Goal: Task Accomplishment & Management: Use online tool/utility

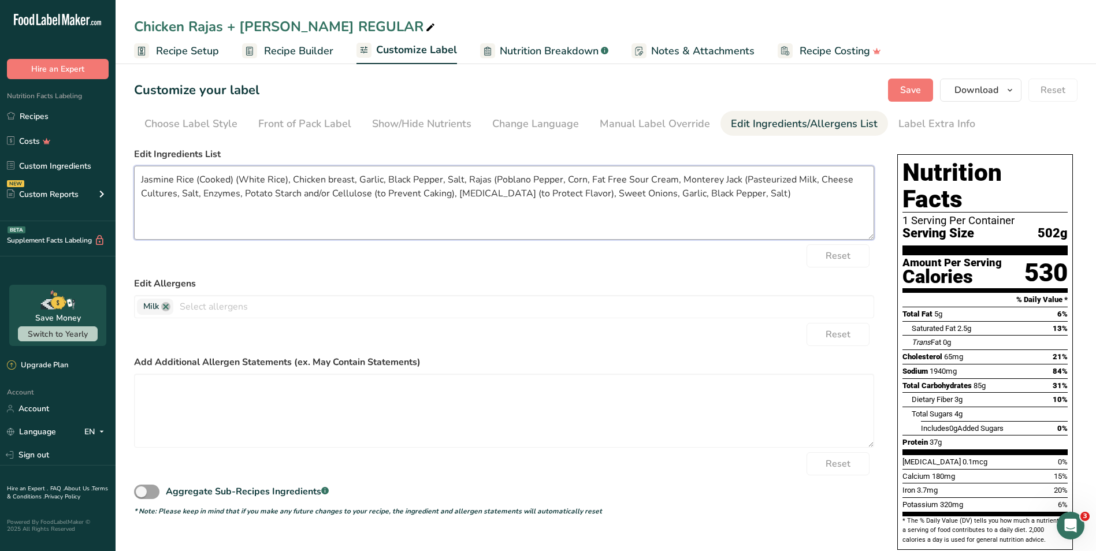
click at [672, 178] on textarea "Jasmine Rice (Cooked) (White Rice), Chicken breast, Garlic, Black Pepper, Salt,…" at bounding box center [504, 203] width 740 height 74
paste textarea "Cultured Pasteurized Grade A Nonfat Milk, Corn Syrup Solids, Modified Food Star…"
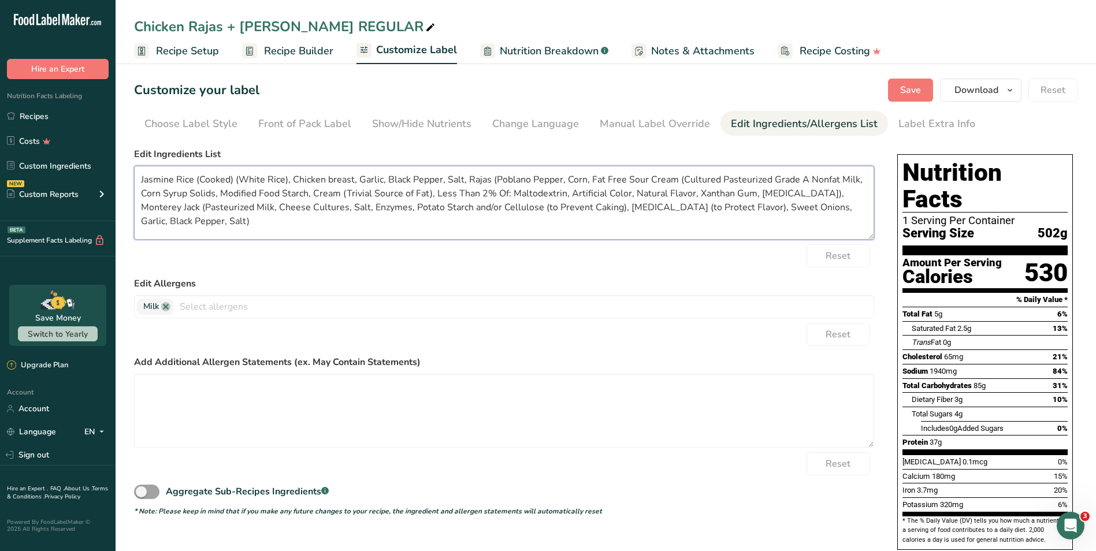
type textarea "Jasmine Rice (Cooked) (White Rice), Chicken breast, Garlic, Black Pepper, Salt,…"
click at [649, 268] on form "Edit Ingredients List Jasmine Rice (Cooked) (White Rice), Chicken breast, Garli…" at bounding box center [504, 331] width 740 height 369
drag, startPoint x: 222, startPoint y: 216, endPoint x: 128, endPoint y: 172, distance: 103.9
click at [128, 172] on section "Customize your label Save Download Choose what to show on your downloaded label…" at bounding box center [606, 360] width 981 height 600
click at [408, 269] on form "Edit Ingredients List Jasmine Rice (Cooked) (White Rice), Chicken breast, Garli…" at bounding box center [504, 331] width 740 height 369
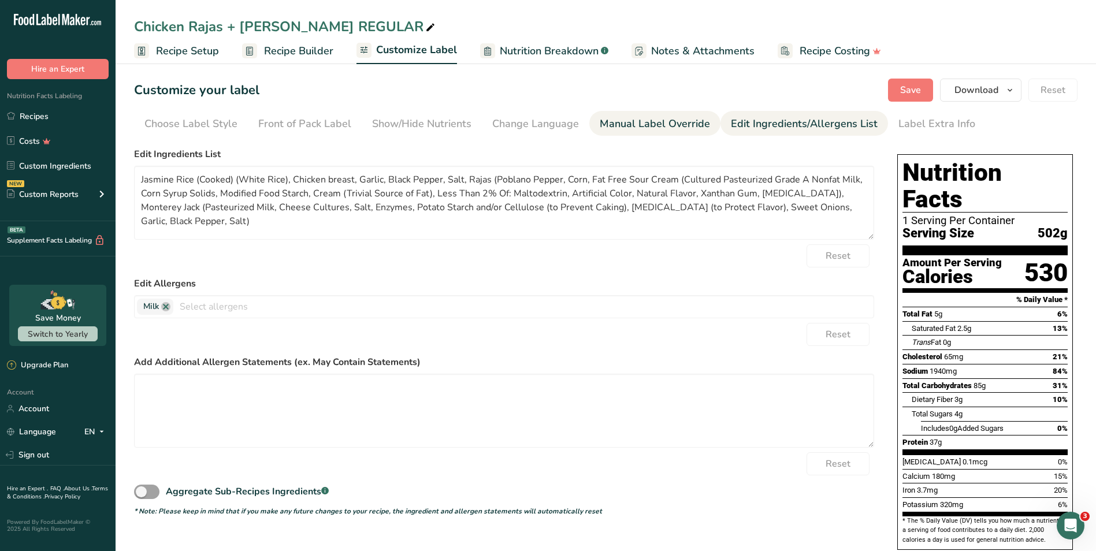
click at [622, 126] on div "Manual Label Override" at bounding box center [655, 124] width 110 height 16
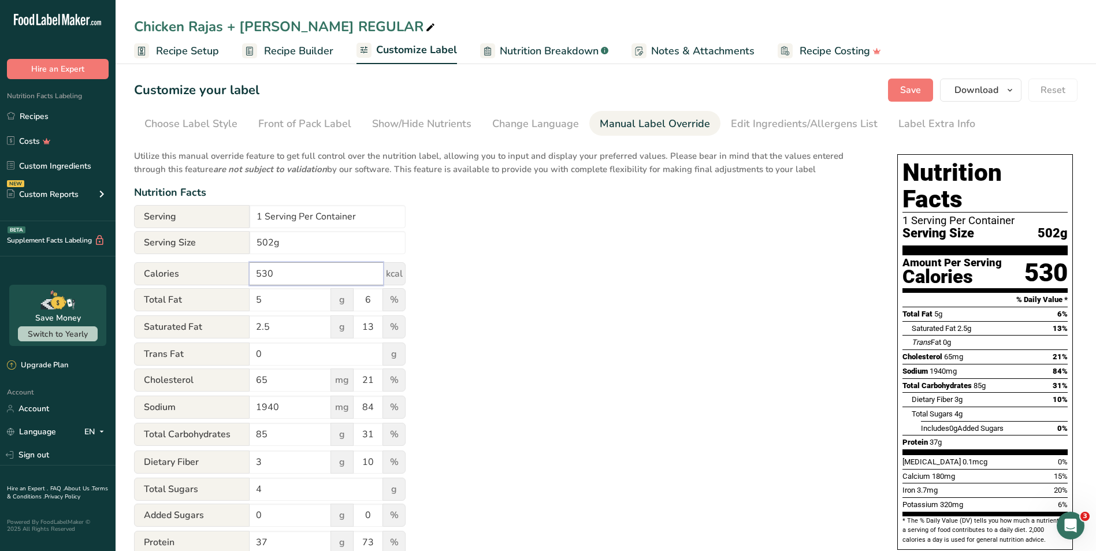
click at [305, 272] on input "530" at bounding box center [316, 273] width 133 height 23
type input "596"
drag, startPoint x: 281, startPoint y: 304, endPoint x: 251, endPoint y: 307, distance: 29.7
click at [251, 307] on input "5" at bounding box center [290, 299] width 81 height 23
type input "12"
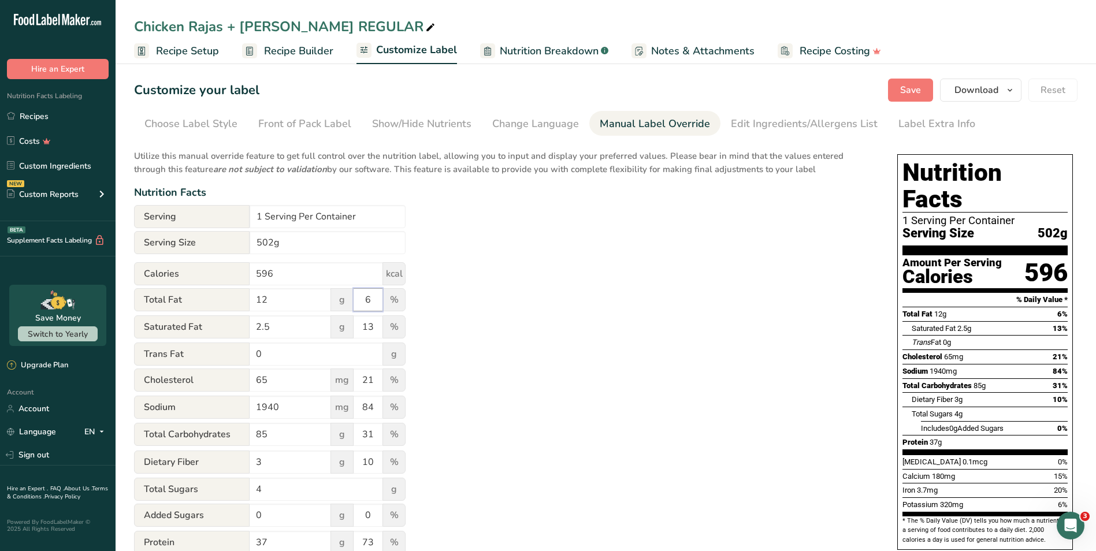
drag, startPoint x: 374, startPoint y: 301, endPoint x: 353, endPoint y: 306, distance: 22.1
click at [353, 306] on div "Total Fat 12 g 6 %" at bounding box center [270, 300] width 272 height 24
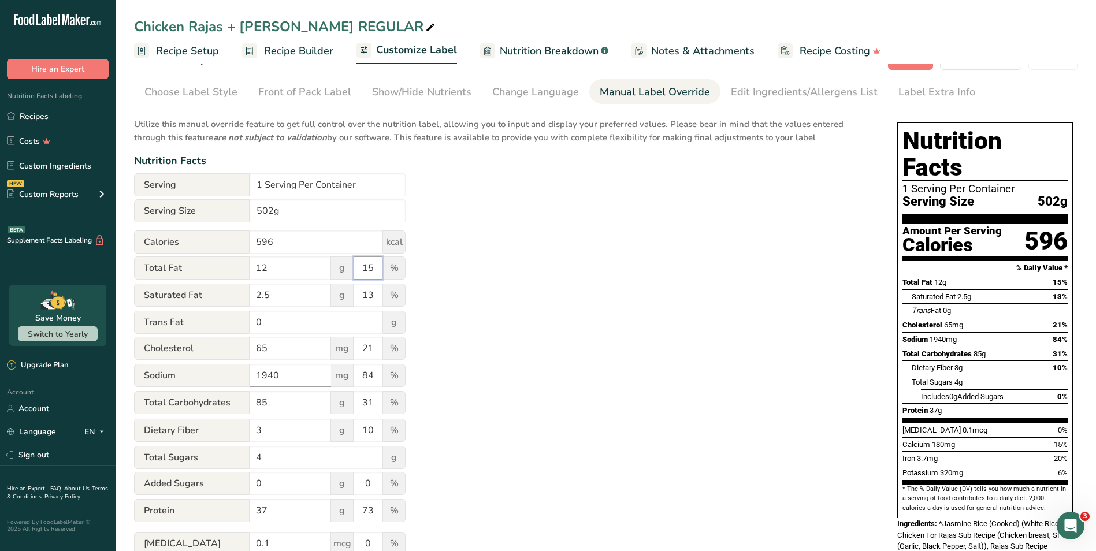
scroll to position [58, 0]
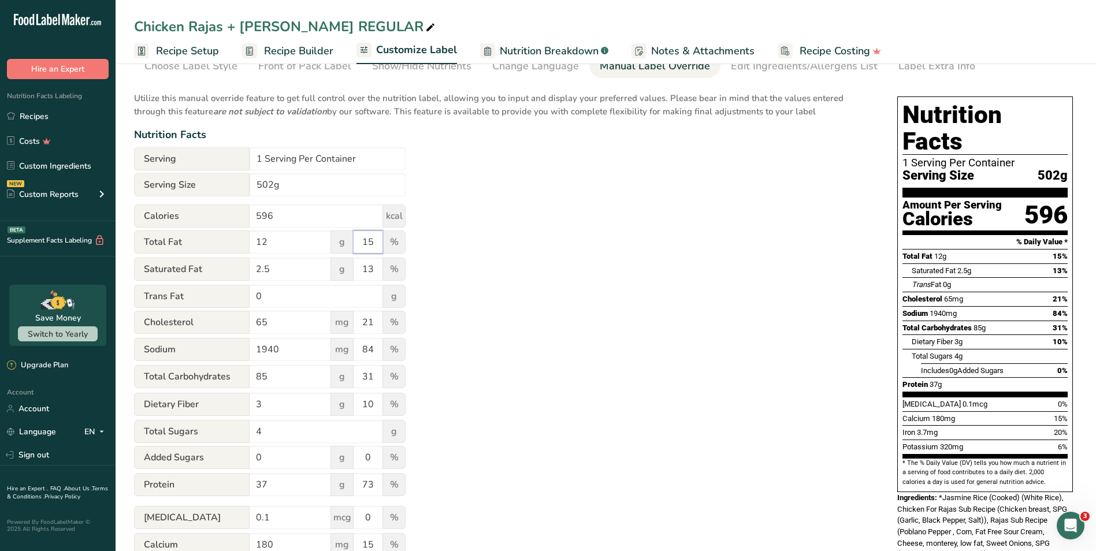
type input "15"
drag, startPoint x: 291, startPoint y: 353, endPoint x: 224, endPoint y: 358, distance: 67.8
click at [224, 358] on div "Sodium 1940 mg 84 %" at bounding box center [270, 350] width 272 height 24
type input "970"
drag, startPoint x: 374, startPoint y: 351, endPoint x: 355, endPoint y: 350, distance: 19.1
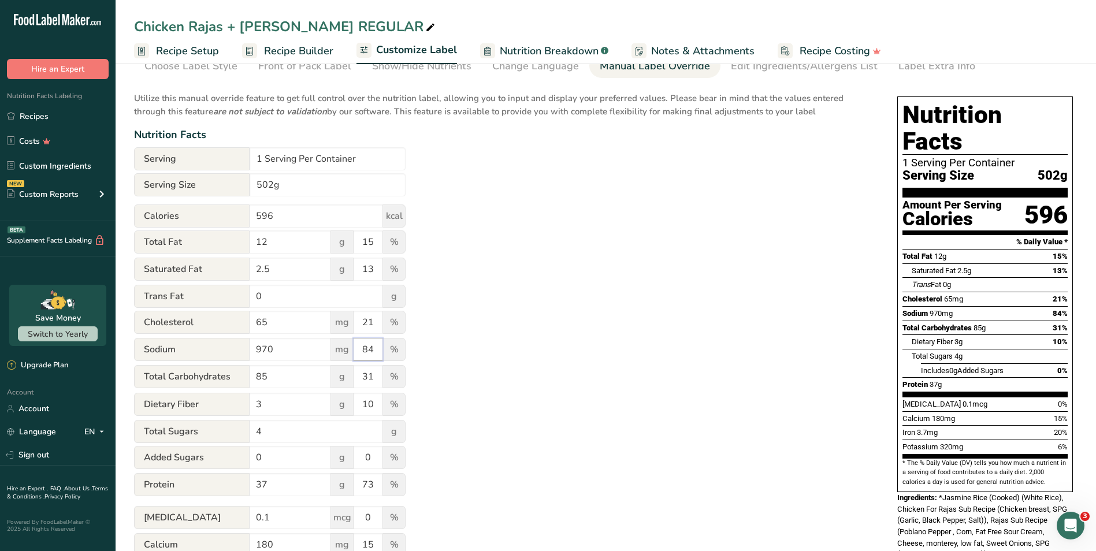
click at [355, 350] on input "84" at bounding box center [368, 349] width 29 height 23
type input "42"
click at [767, 312] on div "Utilize this manual override feature to get full control over the nutrition lab…" at bounding box center [504, 361] width 740 height 553
drag, startPoint x: 284, startPoint y: 374, endPoint x: 238, endPoint y: 375, distance: 46.2
click at [238, 375] on div "Total Carbohydrates 85 g 31 %" at bounding box center [270, 377] width 272 height 24
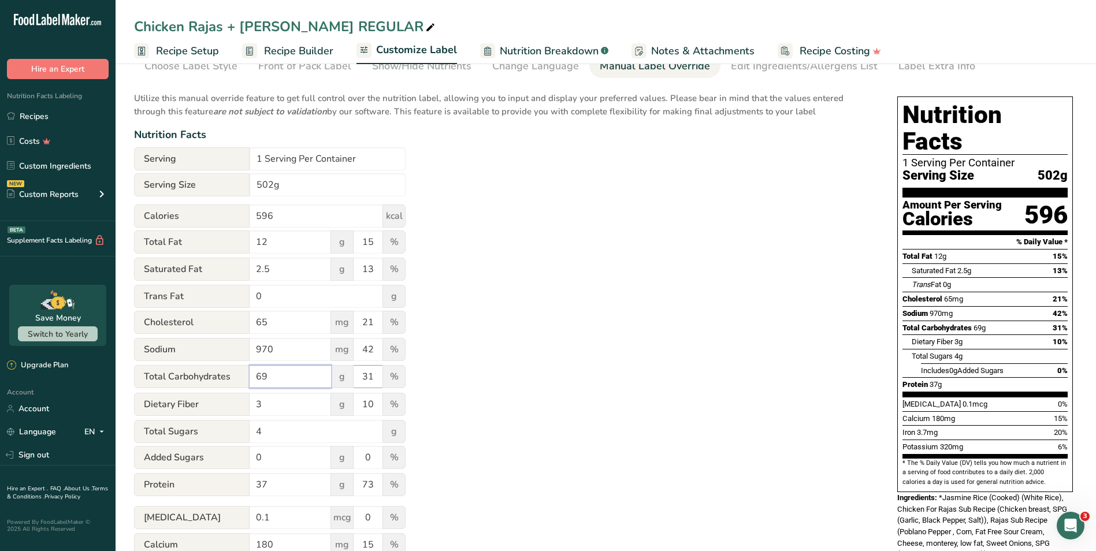
type input "69"
drag, startPoint x: 375, startPoint y: 372, endPoint x: 351, endPoint y: 373, distance: 23.7
click at [351, 373] on div "Total Carbohydrates 69 g 31 %" at bounding box center [270, 377] width 272 height 24
type input "25"
click at [505, 446] on div "Utilize this manual override feature to get full control over the nutrition lab…" at bounding box center [504, 361] width 740 height 553
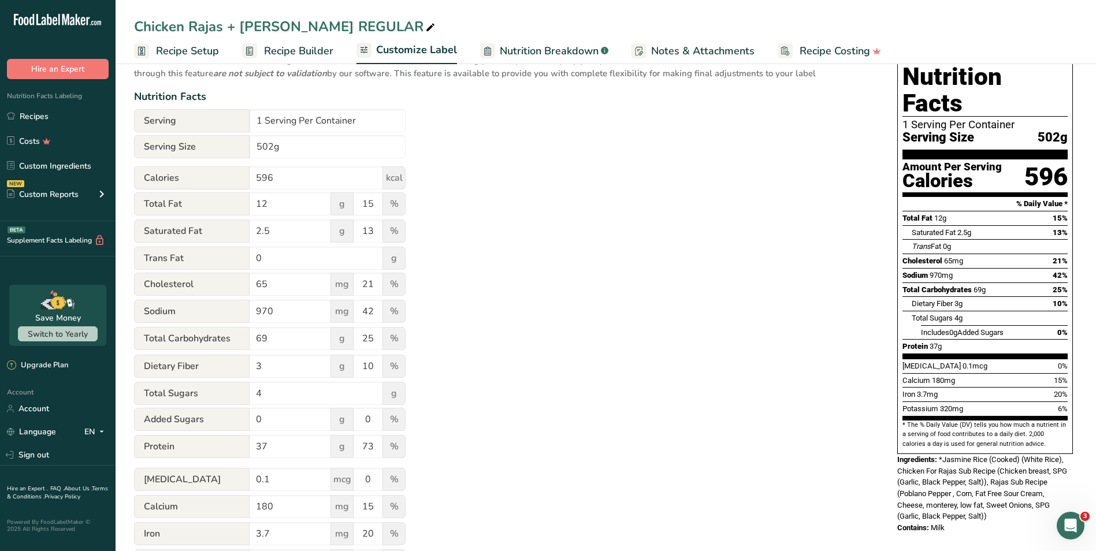
scroll to position [116, 0]
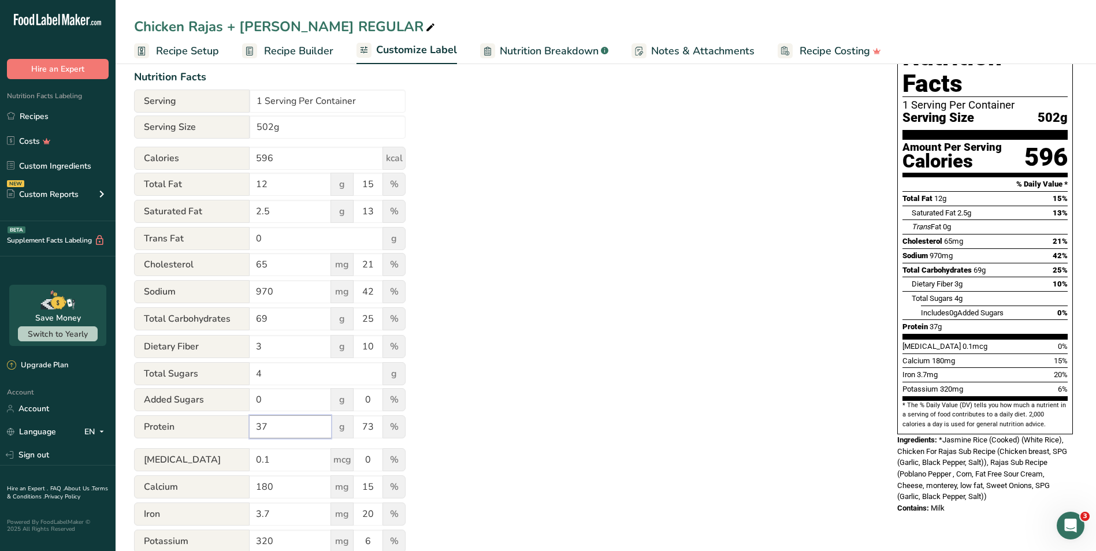
drag, startPoint x: 272, startPoint y: 427, endPoint x: 232, endPoint y: 425, distance: 39.4
click at [232, 425] on div "Protein 37 g 73 %" at bounding box center [270, 428] width 272 height 24
type input "56"
click at [509, 435] on div "Utilize this manual override feature to get full control over the nutrition lab…" at bounding box center [504, 303] width 740 height 553
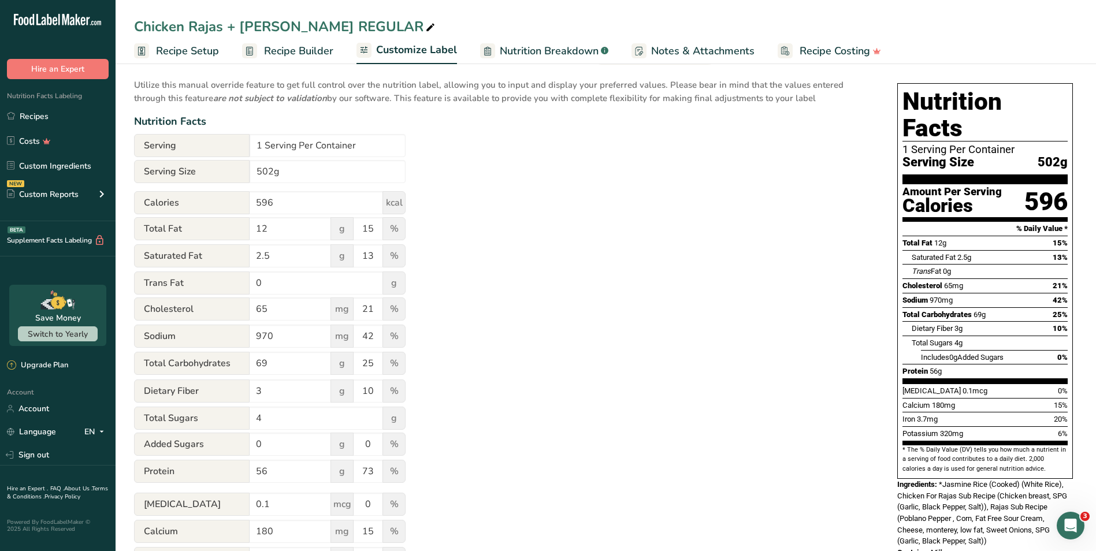
scroll to position [0, 0]
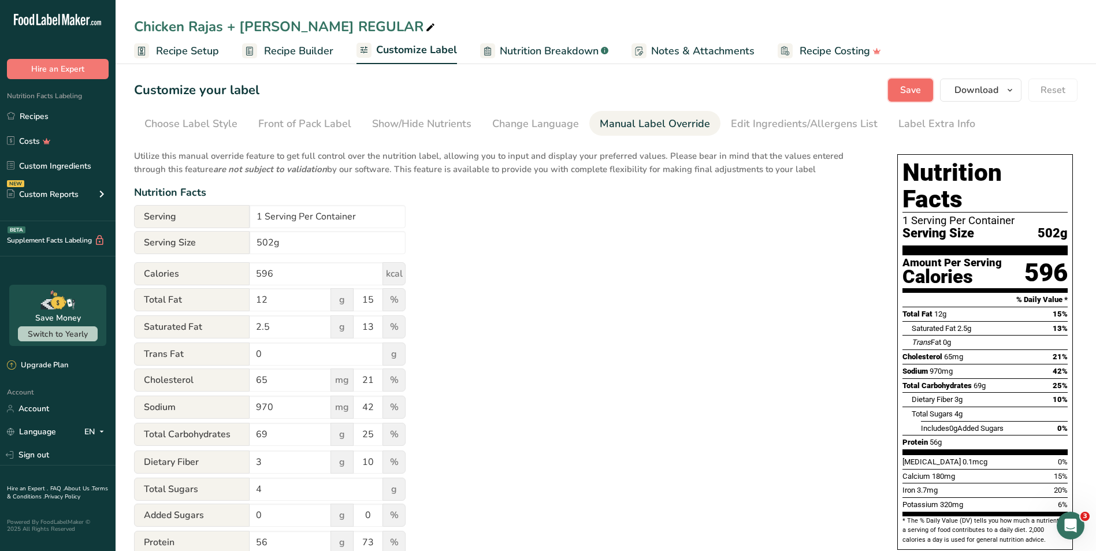
click at [899, 86] on button "Save" at bounding box center [910, 90] width 45 height 23
click at [1003, 87] on button "Download" at bounding box center [980, 90] width 81 height 23
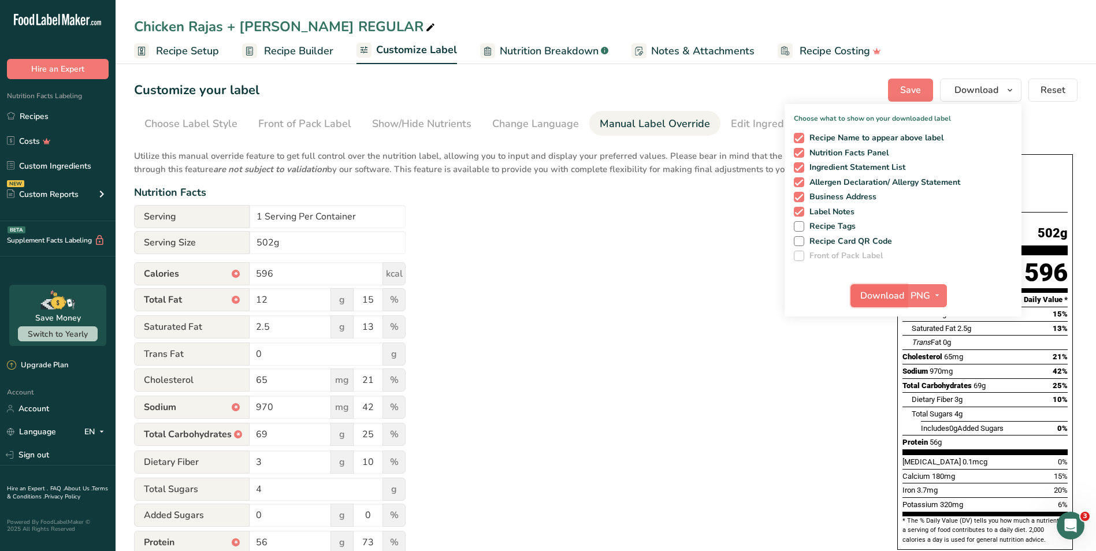
click at [884, 298] on span "Download" at bounding box center [882, 296] width 44 height 14
click at [71, 117] on link "Recipes" at bounding box center [58, 116] width 116 height 22
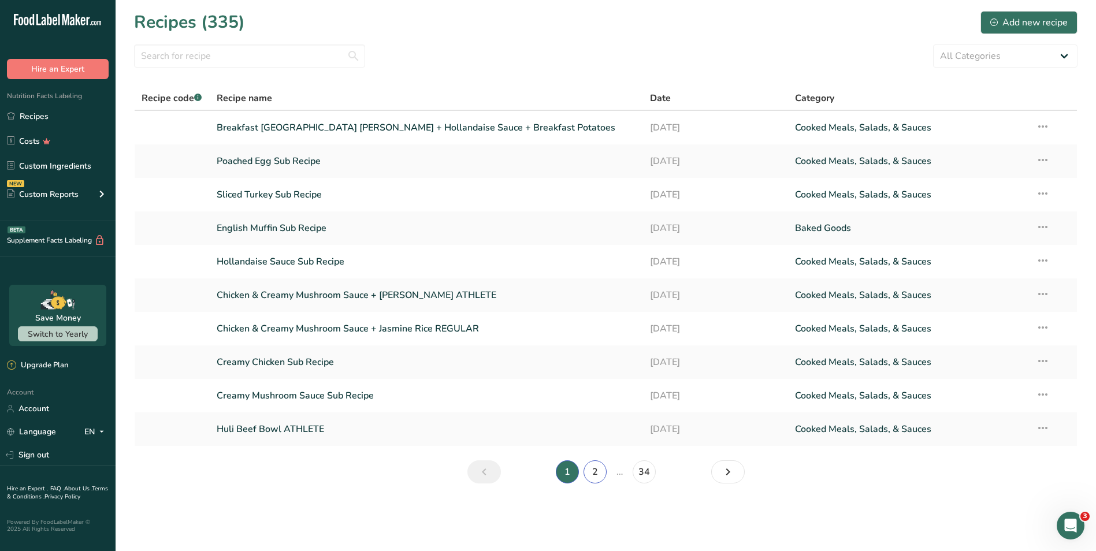
click at [600, 473] on link "2" at bounding box center [595, 472] width 23 height 23
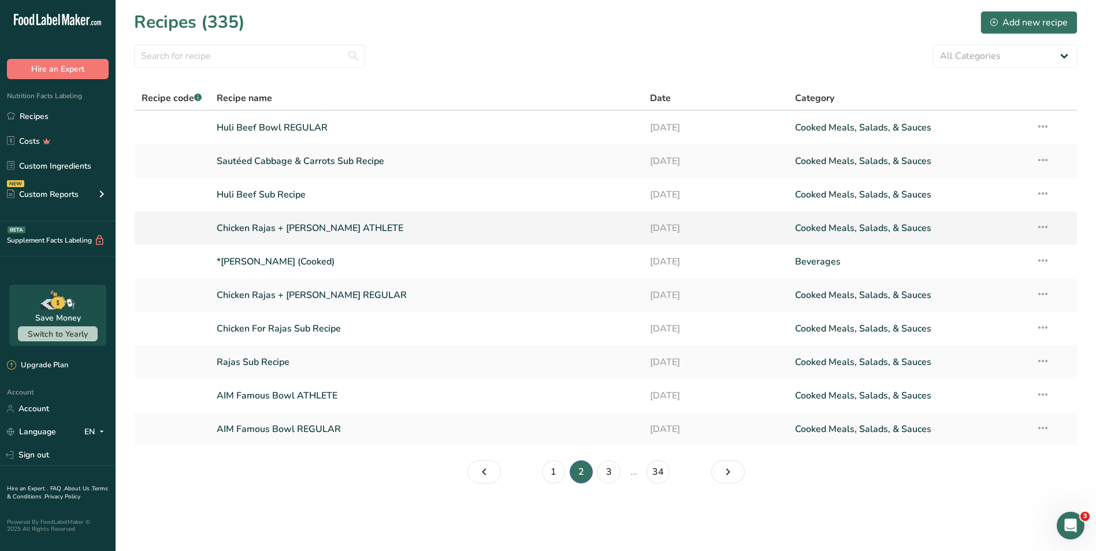
click at [378, 227] on link "Chicken Rajas + [PERSON_NAME] ATHLETE" at bounding box center [427, 228] width 420 height 24
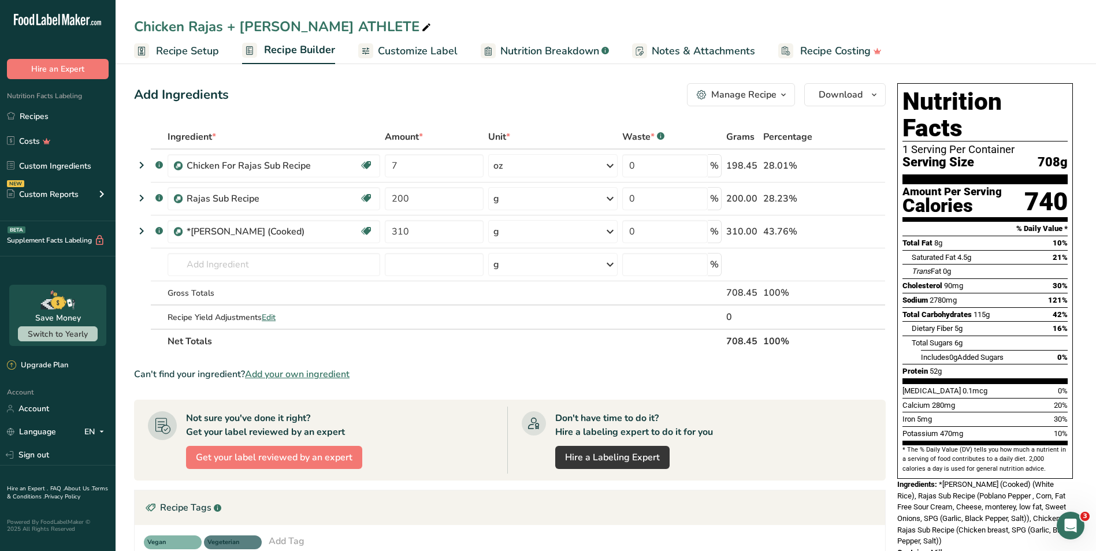
click at [423, 46] on span "Customize Label" at bounding box center [418, 51] width 80 height 16
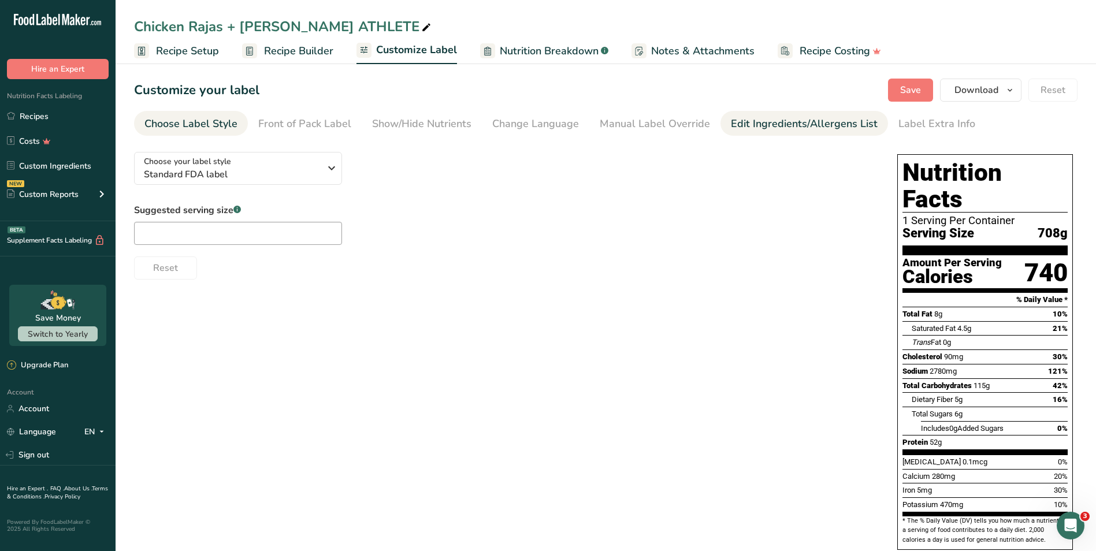
click at [792, 127] on div "Edit Ingredients/Allergens List" at bounding box center [804, 124] width 147 height 16
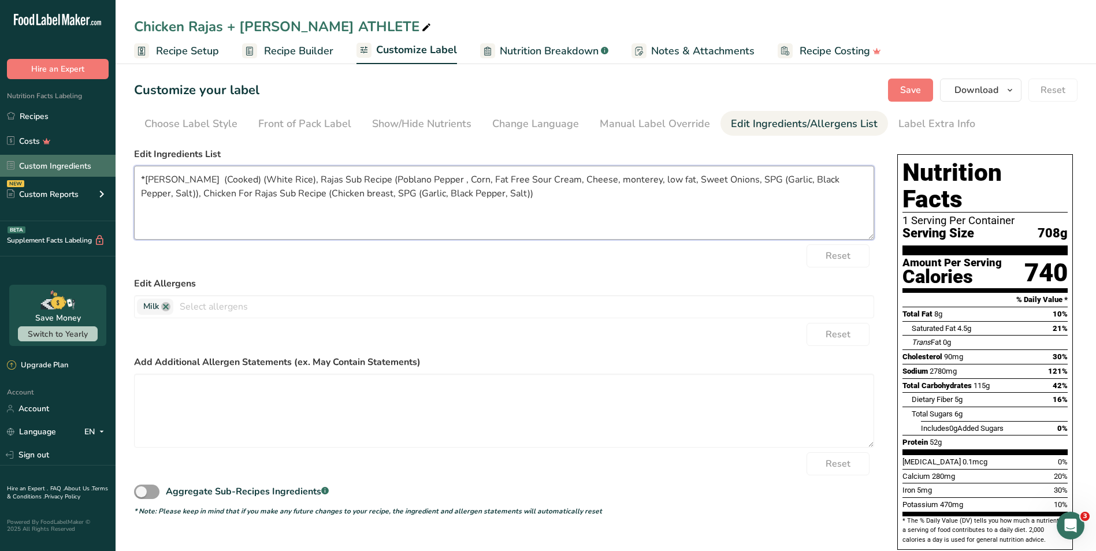
drag, startPoint x: 524, startPoint y: 192, endPoint x: 58, endPoint y: 173, distance: 466.2
click at [58, 173] on div ".a-20{fill:#fff;} Hire an Expert Nutrition Facts Labeling Recipes Costs Custom …" at bounding box center [548, 330] width 1096 height 660
paste textarea "Jasmine Rice (Cooked) (White Rice), Chicken breast, Garlic, Black Pepper, Salt,…"
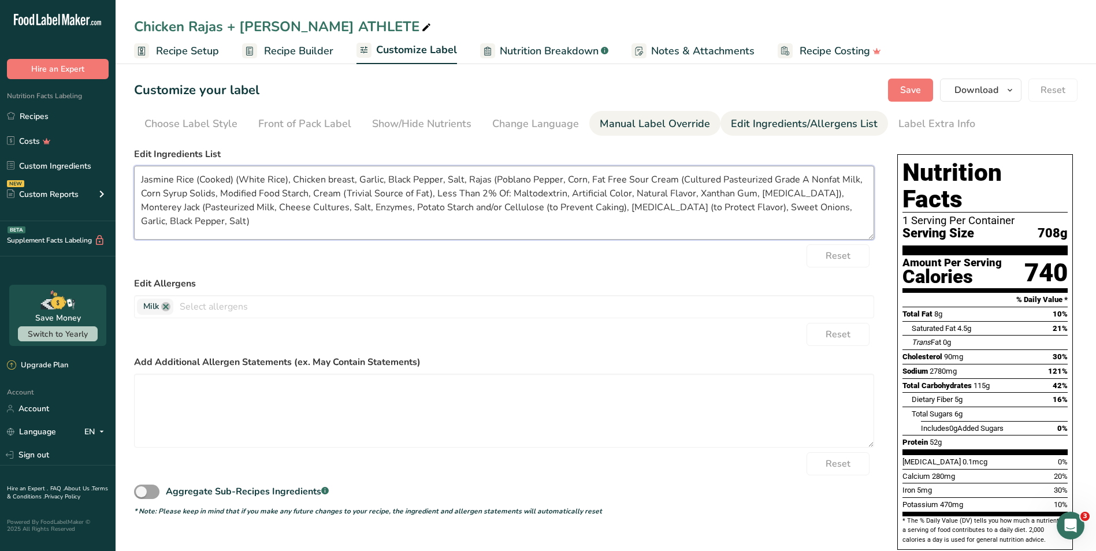
type textarea "Jasmine Rice (Cooked) (White Rice), Chicken breast, Garlic, Black Pepper, Salt,…"
click at [625, 133] on link "Manual Label Override" at bounding box center [655, 124] width 110 height 26
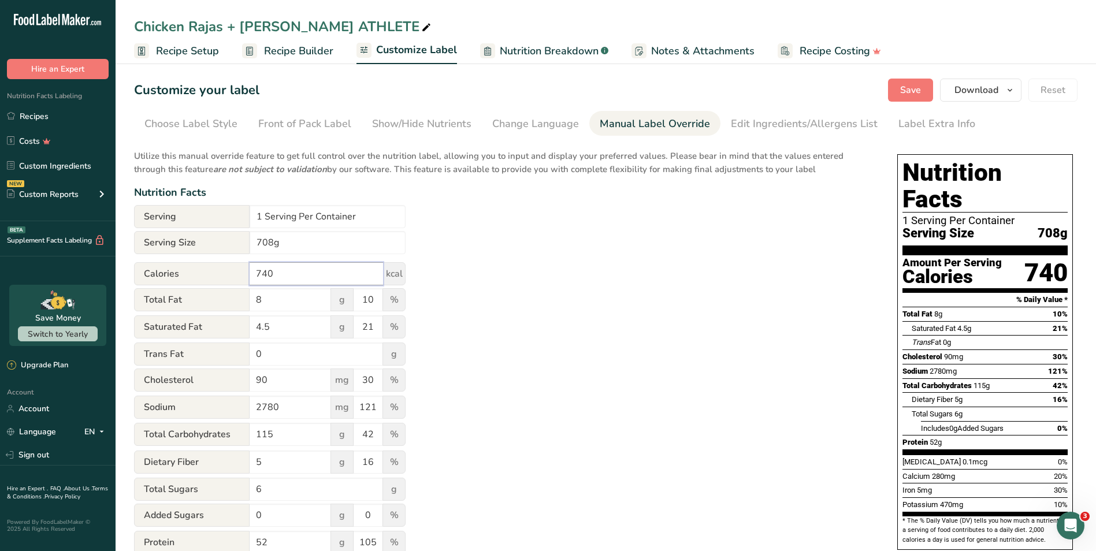
drag, startPoint x: 294, startPoint y: 276, endPoint x: 180, endPoint y: 262, distance: 114.7
click at [180, 262] on form "Serving 1 Serving Per Container Serving Size 708g Calories 740 kcal Total Fat 8…" at bounding box center [270, 450] width 272 height 491
type input "872"
drag, startPoint x: 266, startPoint y: 298, endPoint x: 242, endPoint y: 294, distance: 24.7
click at [242, 294] on div "Total Fat 8 g 10 %" at bounding box center [270, 300] width 272 height 24
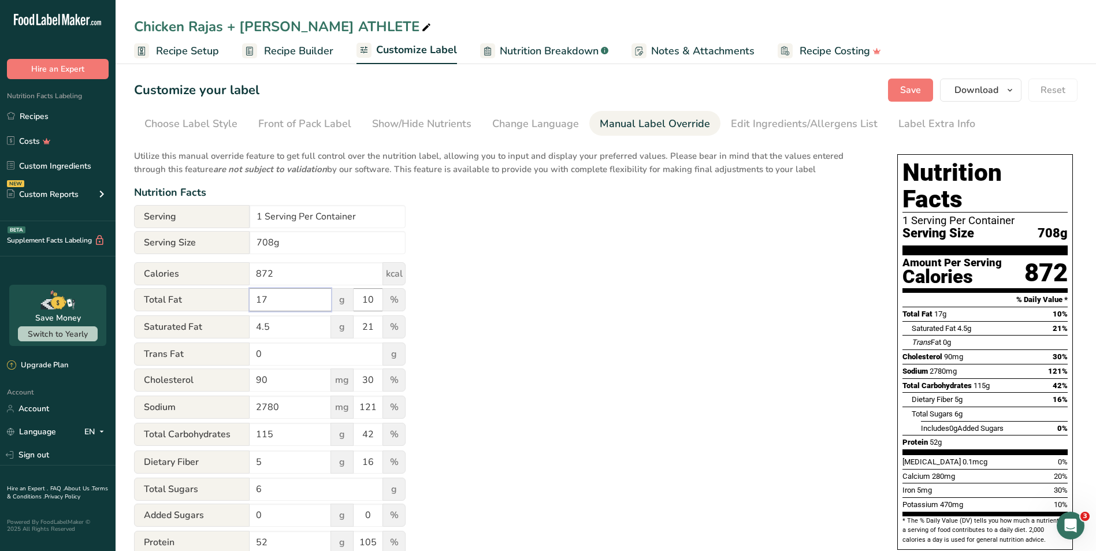
type input "17"
drag, startPoint x: 376, startPoint y: 299, endPoint x: 357, endPoint y: 296, distance: 19.4
click at [357, 296] on input "10" at bounding box center [368, 299] width 29 height 23
type input "22"
click at [496, 391] on div "Utilize this manual override feature to get full control over the nutrition lab…" at bounding box center [504, 419] width 740 height 553
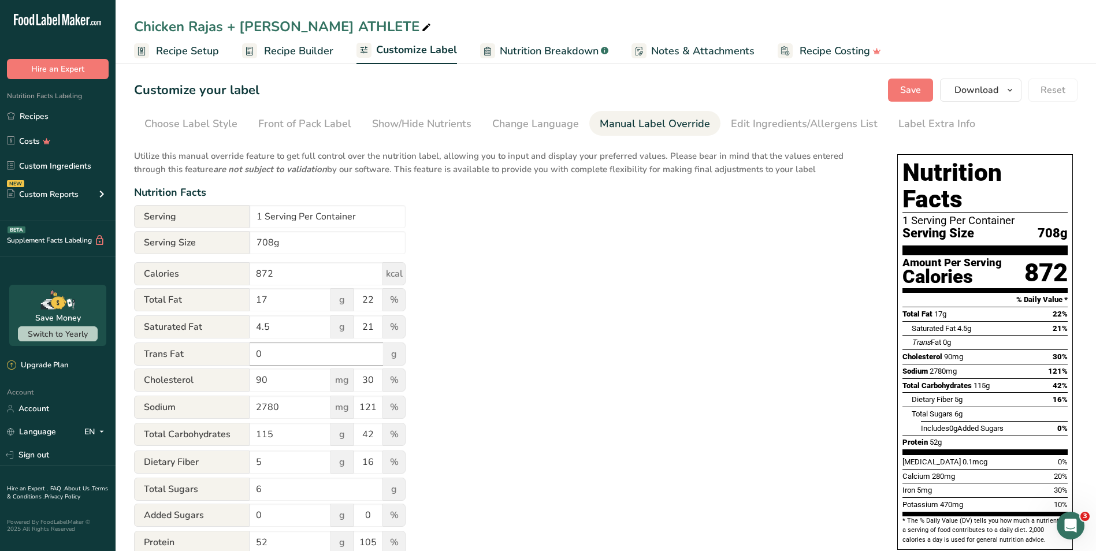
scroll to position [58, 0]
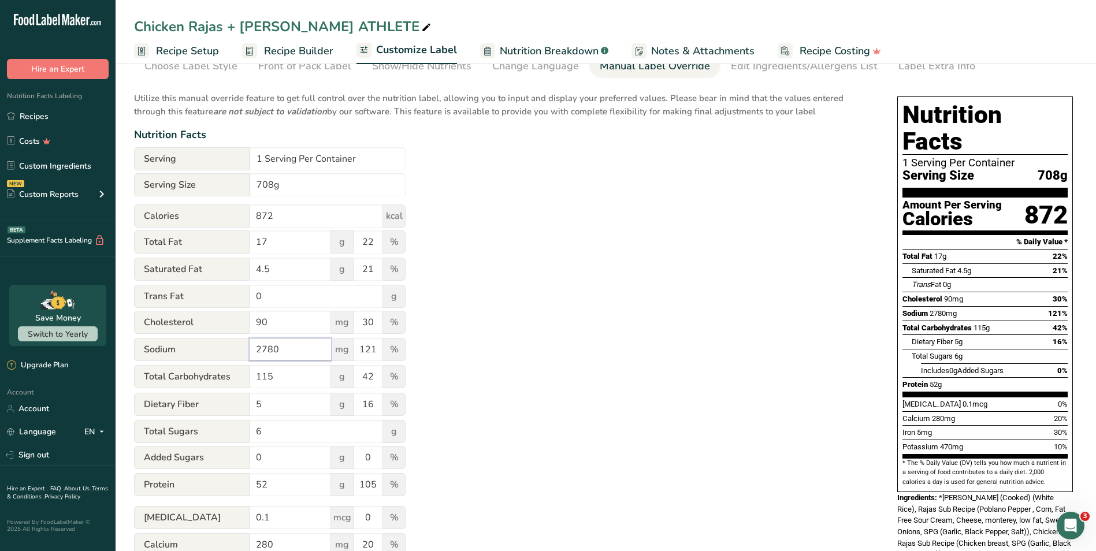
drag, startPoint x: 284, startPoint y: 353, endPoint x: 240, endPoint y: 346, distance: 44.4
click at [240, 346] on div "Sodium 2780 mg 121 %" at bounding box center [270, 350] width 272 height 24
type input "1390"
drag, startPoint x: 379, startPoint y: 351, endPoint x: 356, endPoint y: 353, distance: 23.1
click at [356, 353] on input "121" at bounding box center [368, 349] width 29 height 23
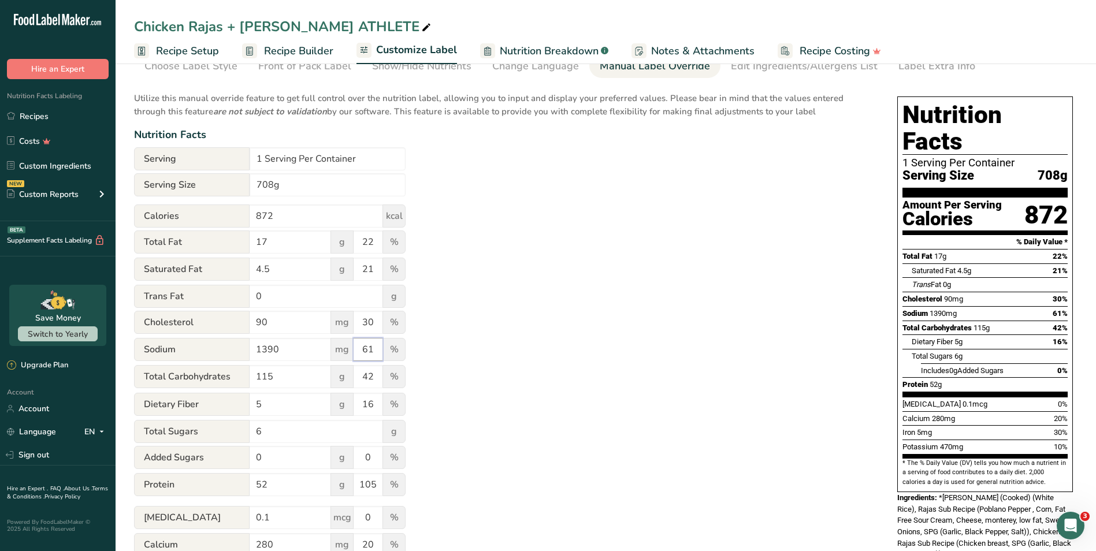
type input "61"
click at [452, 366] on div "Utilize this manual override feature to get full control over the nutrition lab…" at bounding box center [504, 361] width 740 height 553
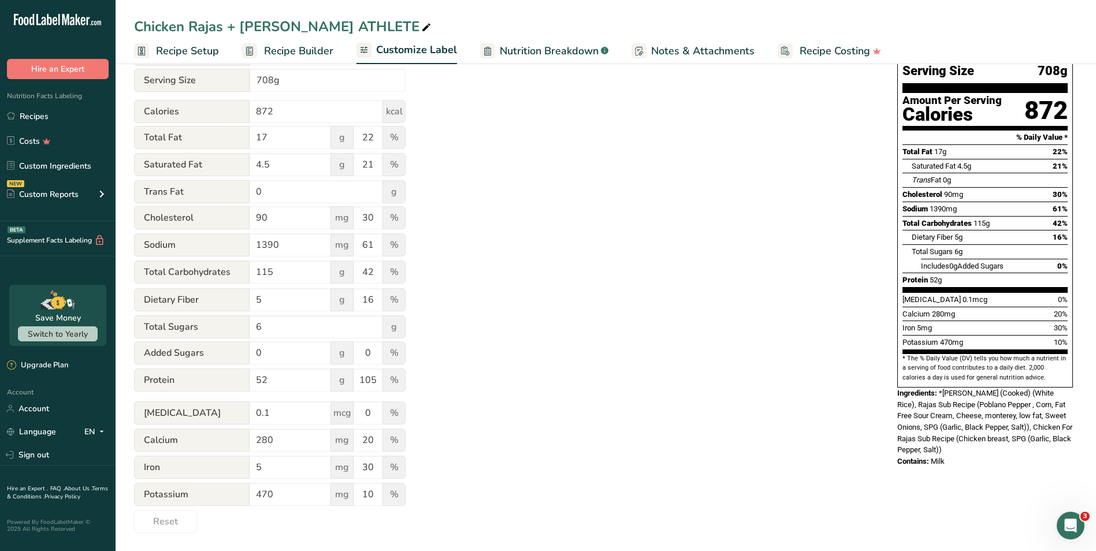
scroll to position [163, 0]
drag, startPoint x: 291, startPoint y: 276, endPoint x: 198, endPoint y: 273, distance: 93.7
click at [198, 273] on div "Total Carbohydrates 115 g 42 %" at bounding box center [270, 272] width 272 height 24
type input "104"
drag, startPoint x: 380, startPoint y: 275, endPoint x: 351, endPoint y: 275, distance: 28.9
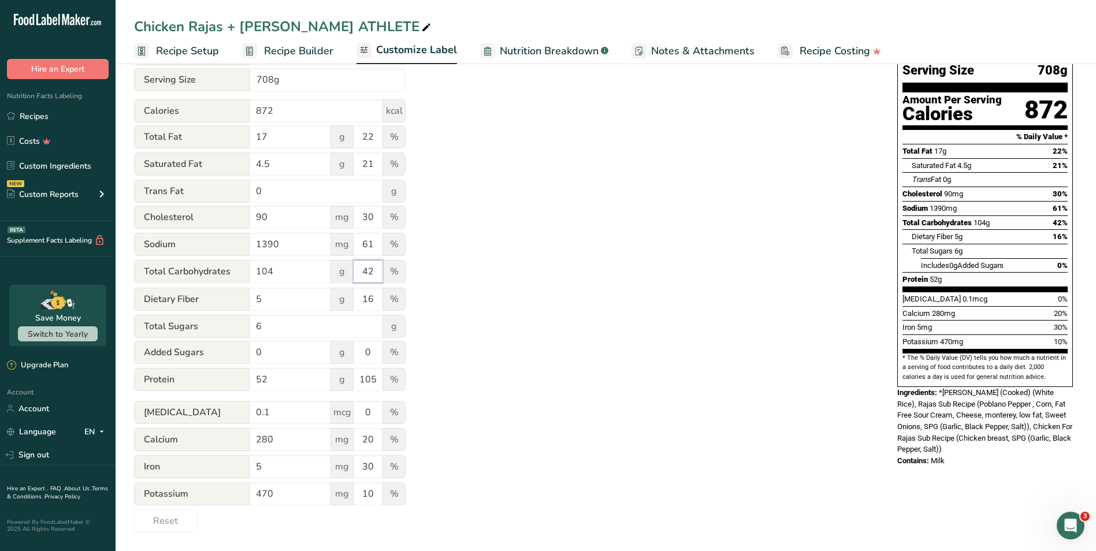
click at [351, 275] on div "Total Carbohydrates 104 g 42 %" at bounding box center [270, 272] width 272 height 24
type input "38"
drag, startPoint x: 288, startPoint y: 390, endPoint x: 248, endPoint y: 383, distance: 39.9
click at [248, 383] on div "Protein 52 g 105 %" at bounding box center [270, 380] width 272 height 24
type input "80"
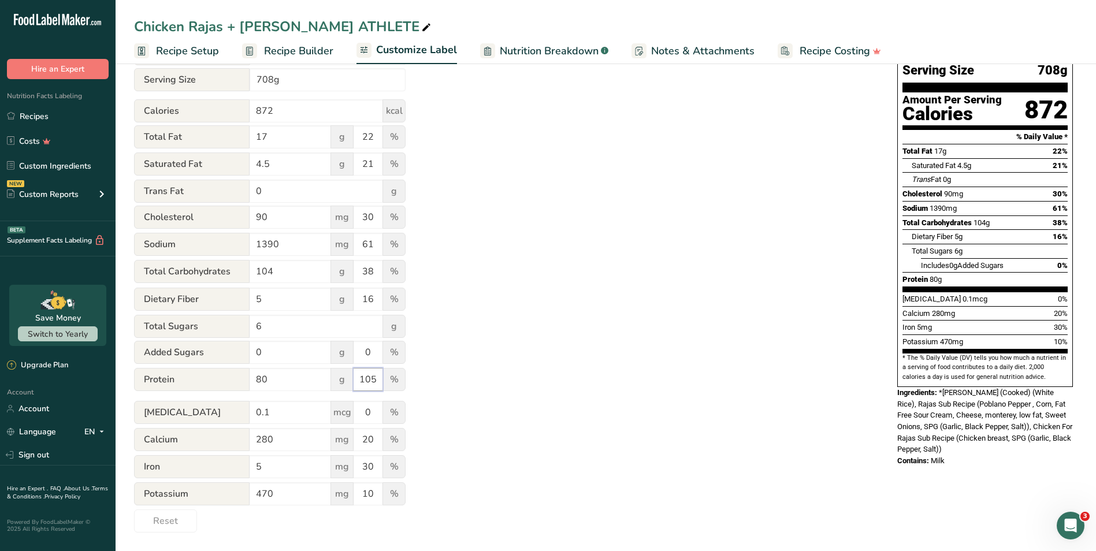
drag, startPoint x: 376, startPoint y: 379, endPoint x: 349, endPoint y: 381, distance: 27.3
click at [349, 381] on div "Protein 80 g 105 %" at bounding box center [270, 380] width 272 height 24
type input "159"
click at [551, 421] on div "Utilize this manual override feature to get full control over the nutrition lab…" at bounding box center [504, 256] width 740 height 553
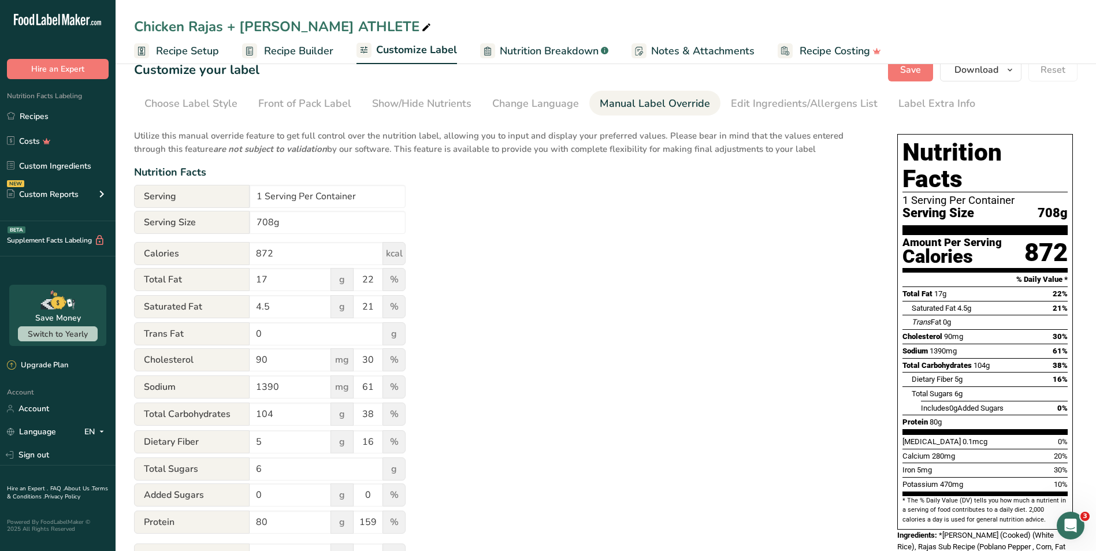
scroll to position [0, 0]
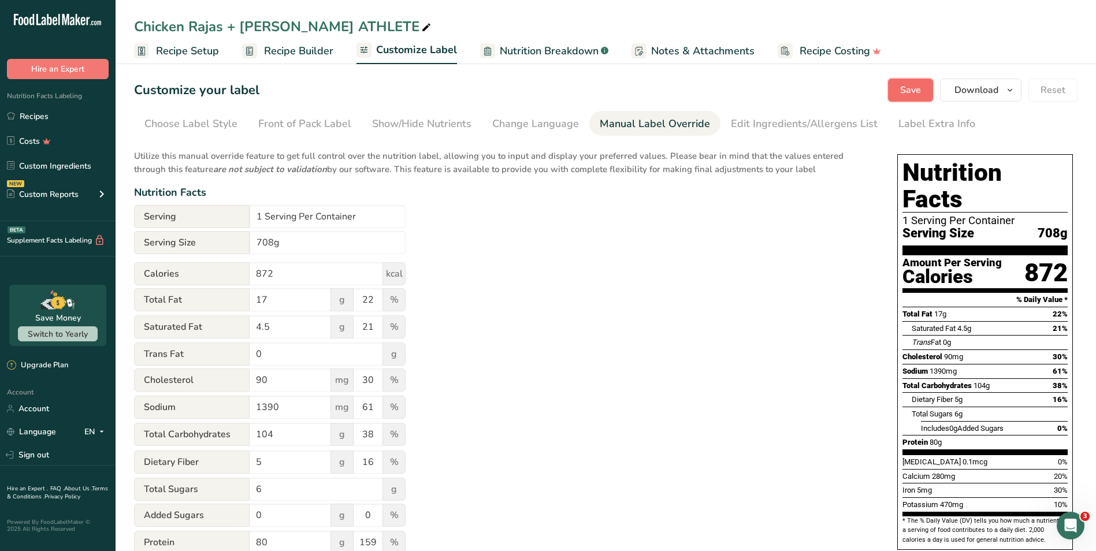
click at [913, 95] on span "Save" at bounding box center [910, 90] width 21 height 14
click at [910, 90] on div "Save Download Choose what to show on your downloaded label Recipe Name to appea…" at bounding box center [983, 90] width 190 height 23
click at [958, 94] on span "Download" at bounding box center [977, 90] width 44 height 14
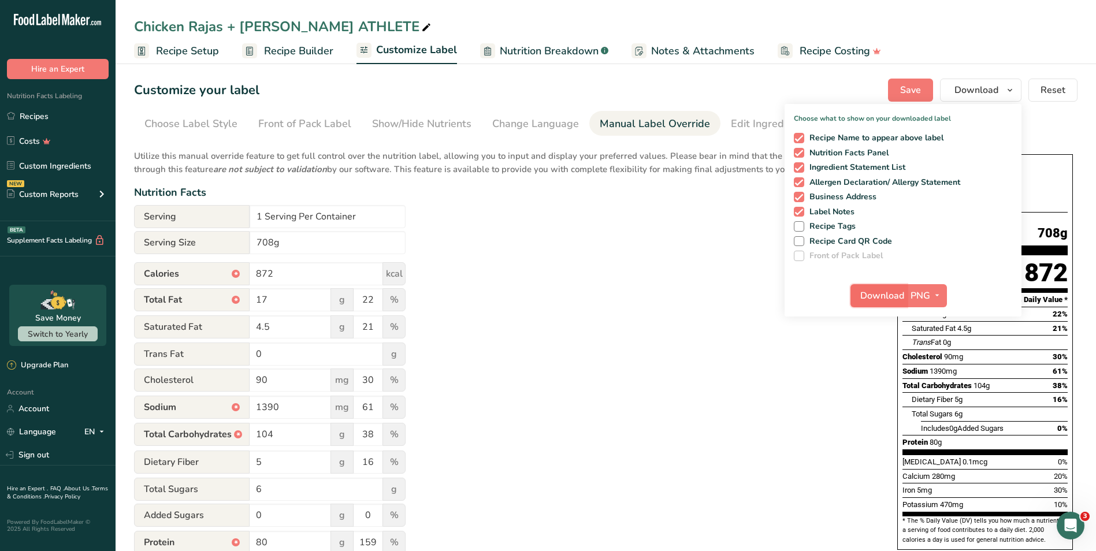
click at [872, 291] on span "Download" at bounding box center [882, 296] width 44 height 14
click at [563, 368] on div "Utilize this manual override feature to get full control over the nutrition lab…" at bounding box center [504, 419] width 740 height 553
